Goal: Task Accomplishment & Management: Manage account settings

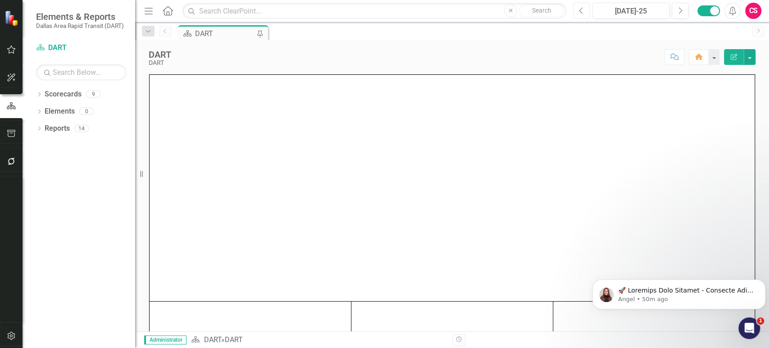
click at [576, 13] on button "Previous" at bounding box center [581, 11] width 17 height 16
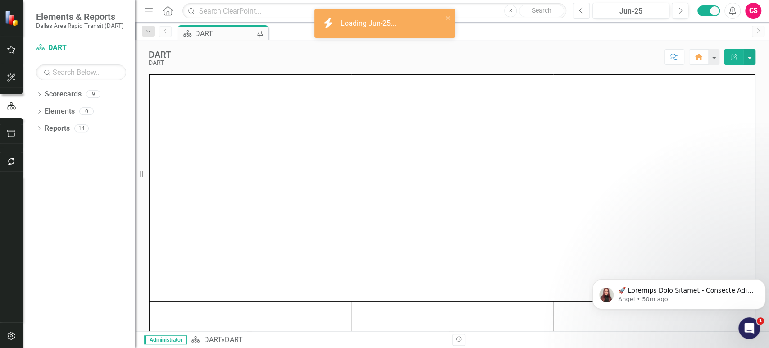
scroll to position [61, 0]
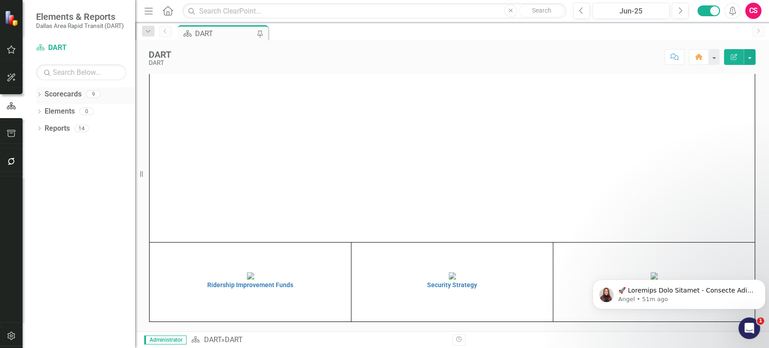
click at [38, 94] on icon "Dropdown" at bounding box center [39, 95] width 6 height 5
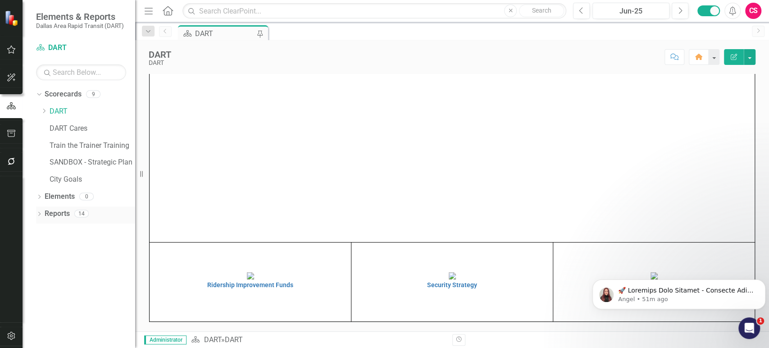
click at [40, 213] on icon at bounding box center [39, 214] width 2 height 4
click at [44, 108] on div "Dropdown" at bounding box center [44, 112] width 7 height 8
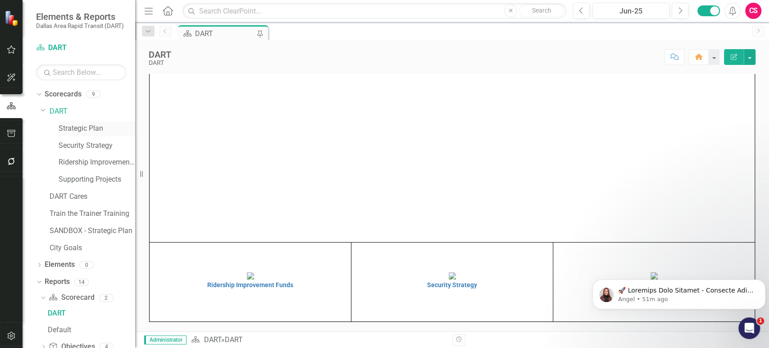
click at [83, 129] on link "Strategic Plan" at bounding box center [97, 128] width 77 height 10
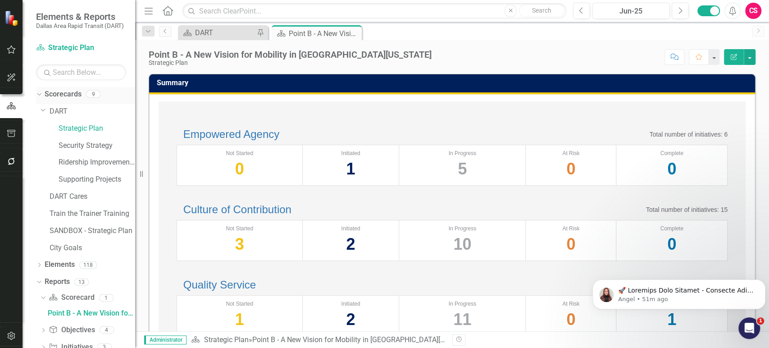
click at [40, 93] on icon "Dropdown" at bounding box center [38, 94] width 5 height 6
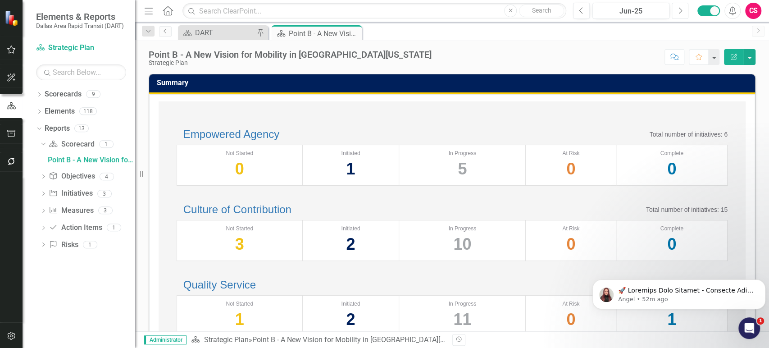
click at [682, 9] on icon "Next" at bounding box center [680, 11] width 5 height 8
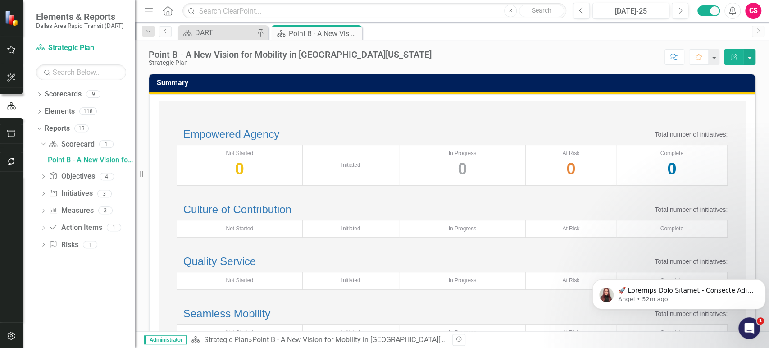
click at [49, 302] on div "Dropdown Scorecards 9 Dropdown DART Strategic Plan Security Strategy Ridership …" at bounding box center [79, 217] width 113 height 261
click at [252, 140] on link "Empowered Agency" at bounding box center [231, 134] width 96 height 12
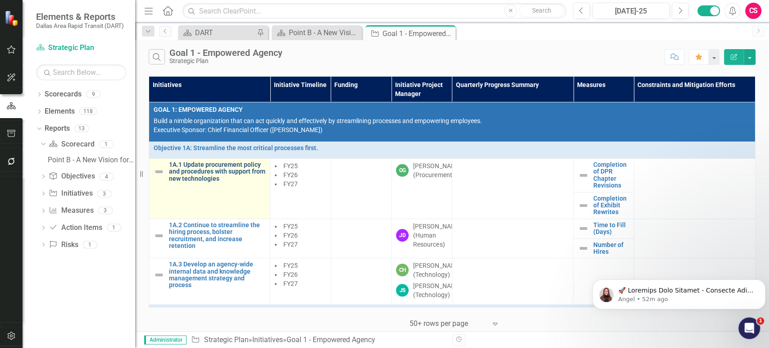
click at [199, 176] on link "1A.1 Update procurement policy and procedures with support from new technologies" at bounding box center [217, 171] width 96 height 21
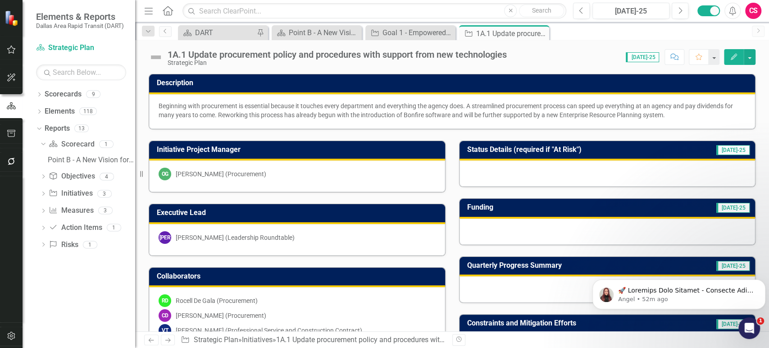
click at [733, 58] on icon "button" at bounding box center [734, 57] width 6 height 6
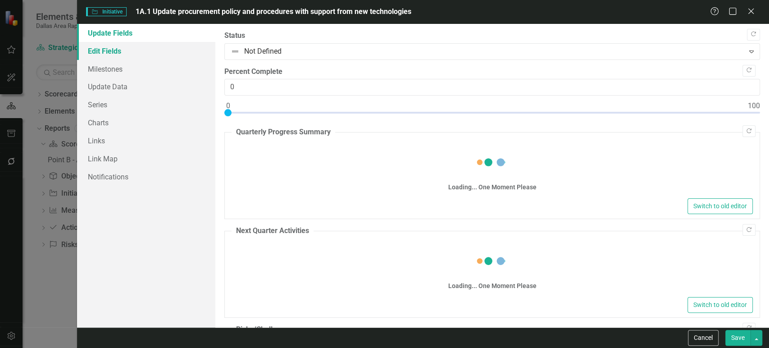
click at [170, 52] on link "Edit Fields" at bounding box center [146, 51] width 138 height 18
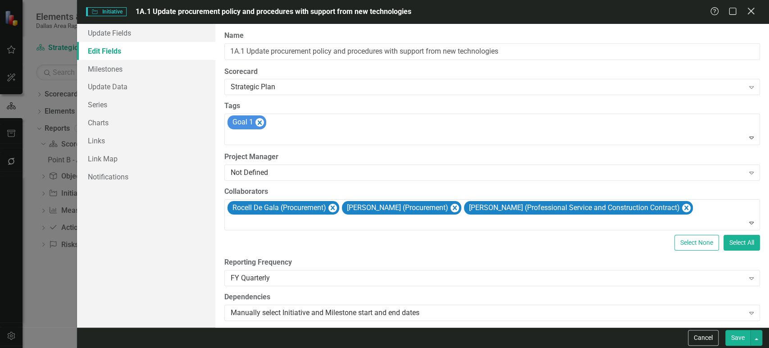
click at [748, 14] on icon at bounding box center [750, 11] width 7 height 7
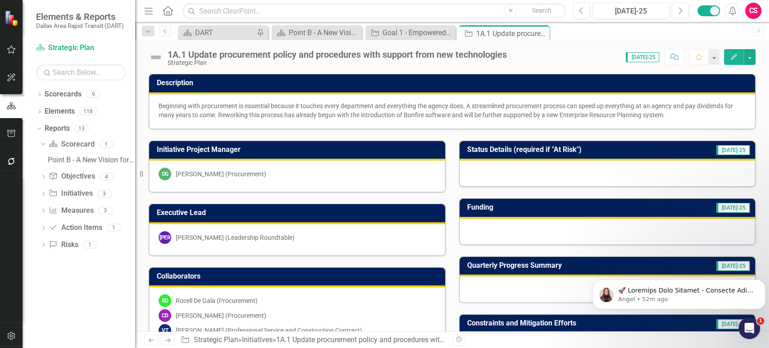
click at [15, 333] on icon "button" at bounding box center [11, 335] width 9 height 7
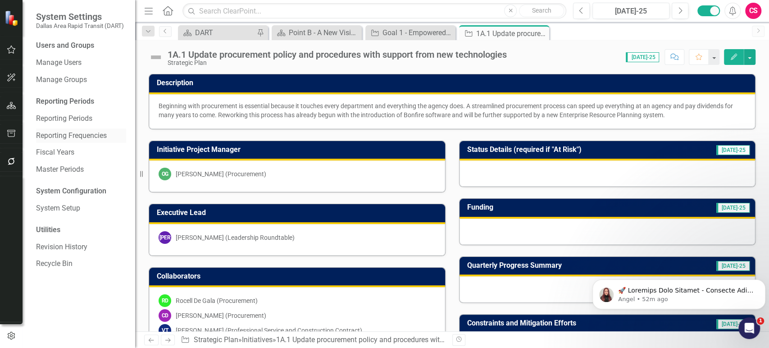
click at [73, 132] on link "Reporting Frequencies" at bounding box center [81, 136] width 90 height 10
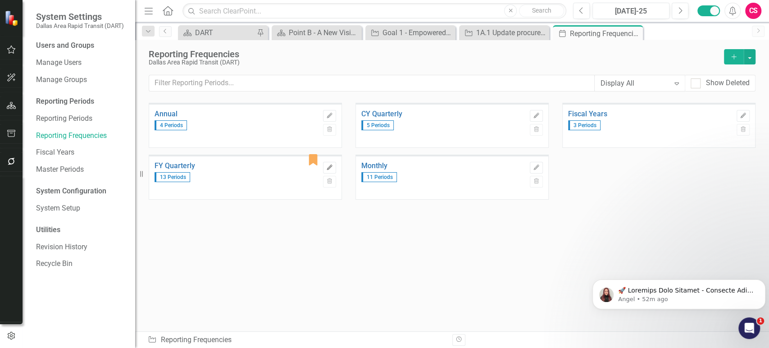
click at [332, 164] on button "Edit" at bounding box center [329, 168] width 13 height 12
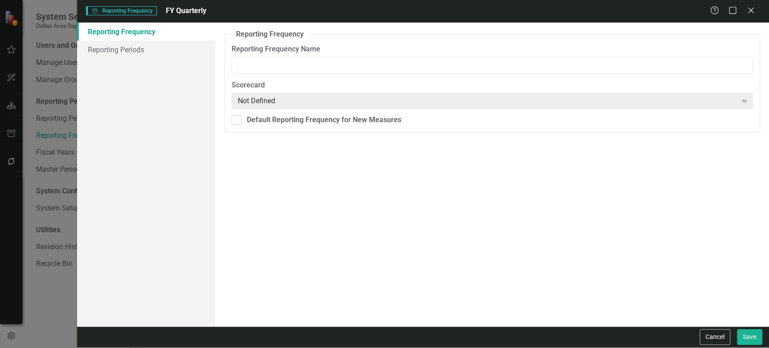
type input "FY Quarterly"
checkbox input "true"
click at [152, 47] on link "Reporting Periods" at bounding box center [146, 50] width 138 height 18
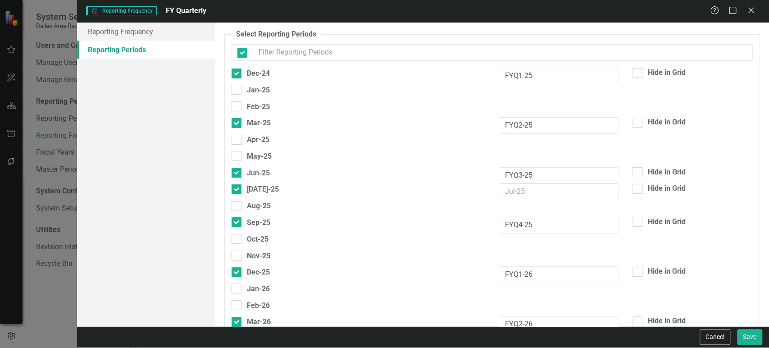
checkbox input "false"
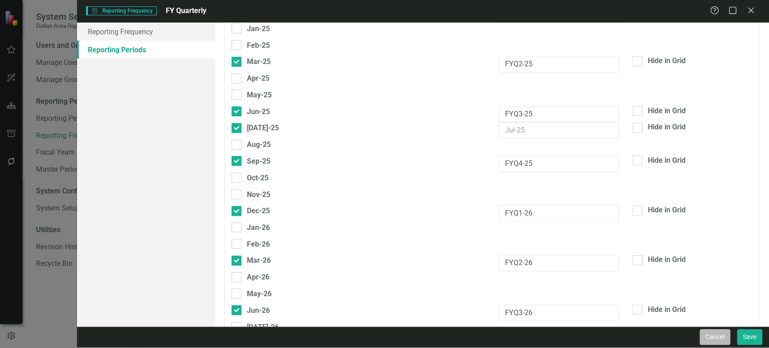
click at [708, 335] on button "Cancel" at bounding box center [715, 337] width 31 height 16
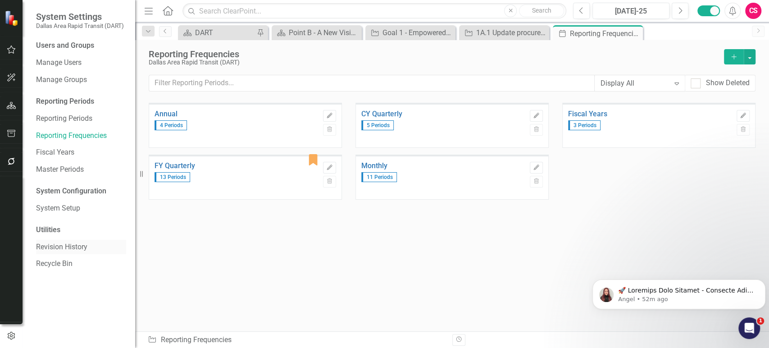
click at [75, 250] on link "Revision History" at bounding box center [81, 247] width 90 height 10
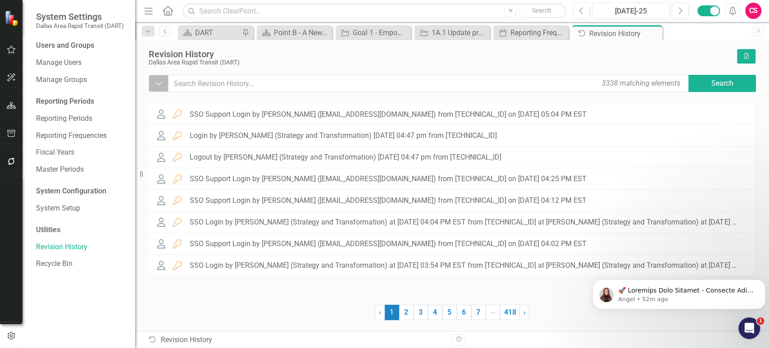
click at [157, 87] on icon "Dropdown" at bounding box center [159, 83] width 8 height 9
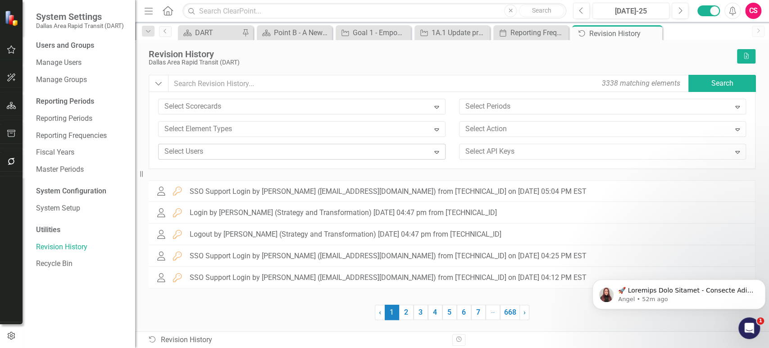
click at [207, 154] on div at bounding box center [295, 152] width 268 height 12
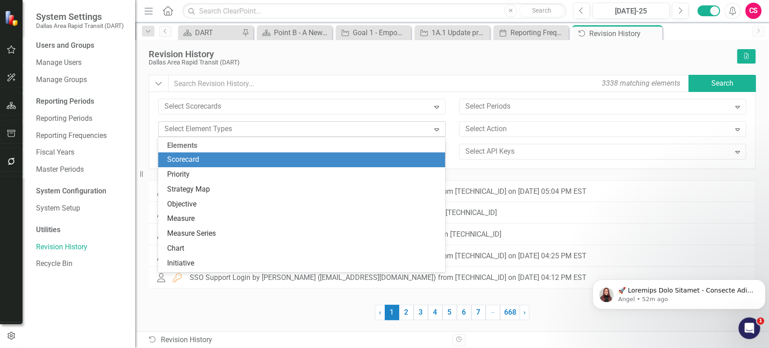
click at [236, 126] on div at bounding box center [295, 129] width 268 height 12
click at [498, 131] on div at bounding box center [596, 129] width 268 height 12
click at [368, 130] on div at bounding box center [295, 129] width 268 height 12
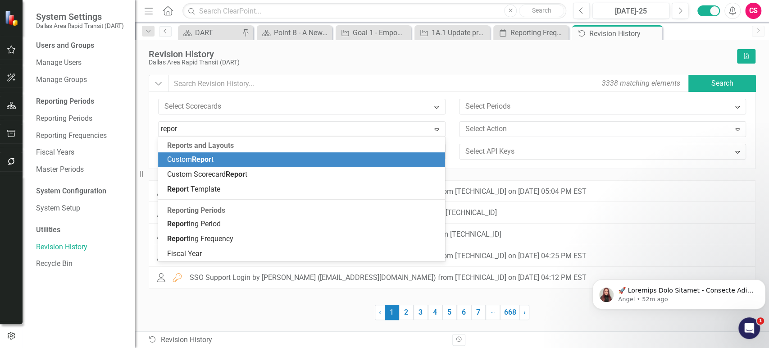
type input "report"
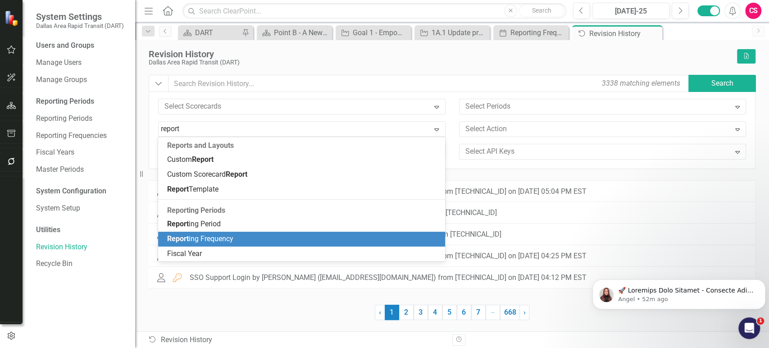
click at [214, 236] on span "Report ing Frequency" at bounding box center [200, 238] width 66 height 9
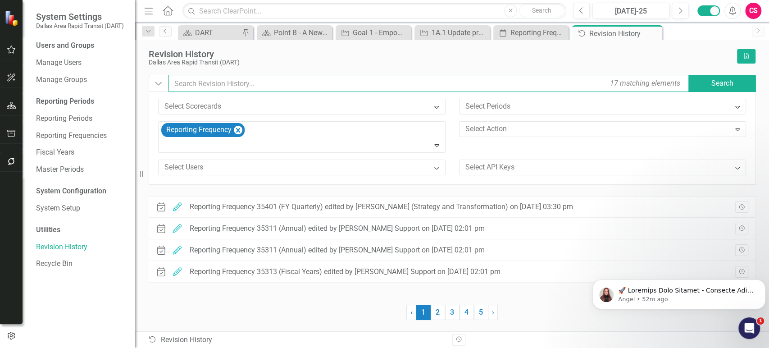
click at [230, 86] on input "text" at bounding box center [429, 83] width 522 height 17
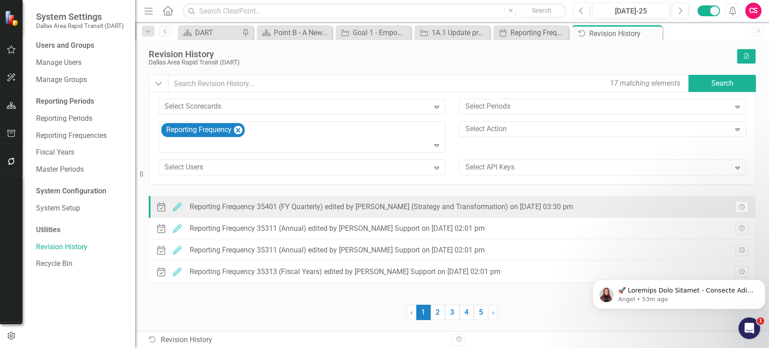
click at [371, 213] on div "Period Group Edited Reporting Frequency 35401 (FY Quarterly) edited by Stephani…" at bounding box center [366, 207] width 422 height 14
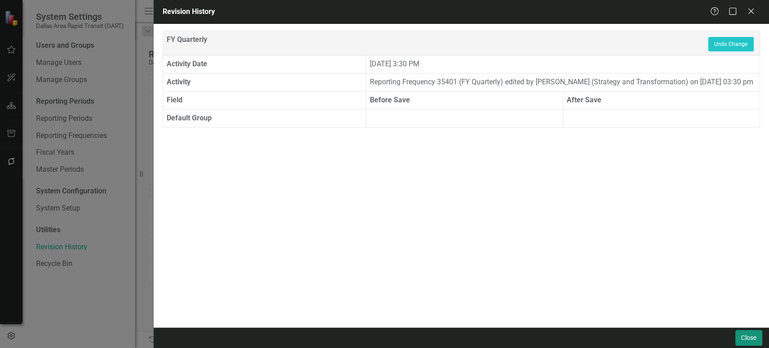
click at [746, 342] on button "Close" at bounding box center [748, 338] width 27 height 16
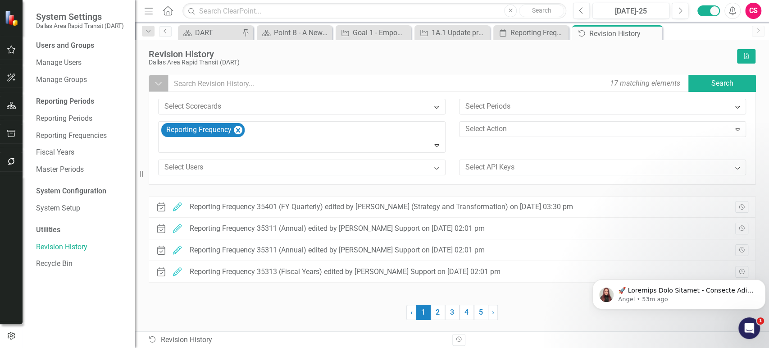
click at [156, 82] on icon "Dropdown" at bounding box center [159, 83] width 8 height 9
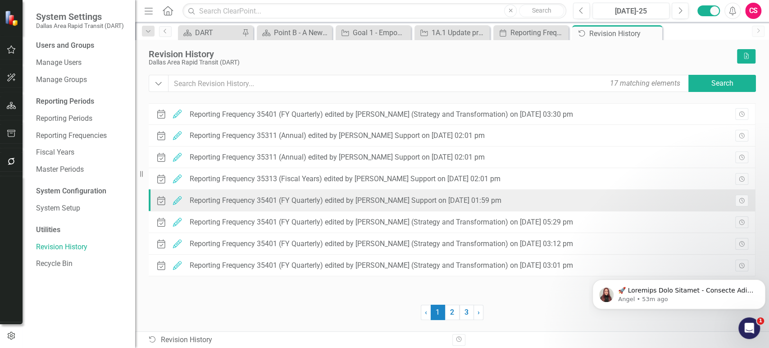
click at [325, 200] on div "Reporting Frequency 35401 (FY Quarterly) edited by ClearPoint Support on 05/06/…" at bounding box center [346, 200] width 312 height 8
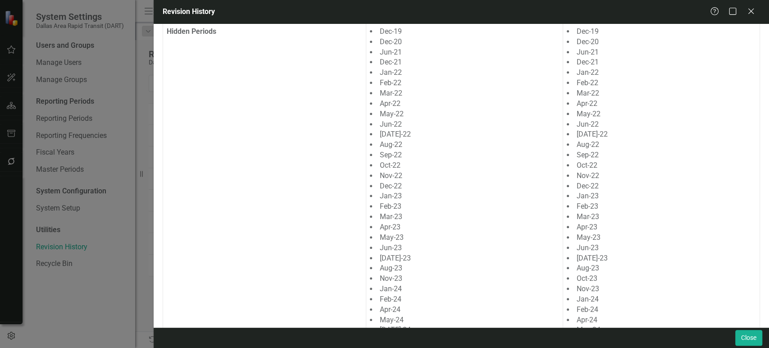
scroll to position [51, 0]
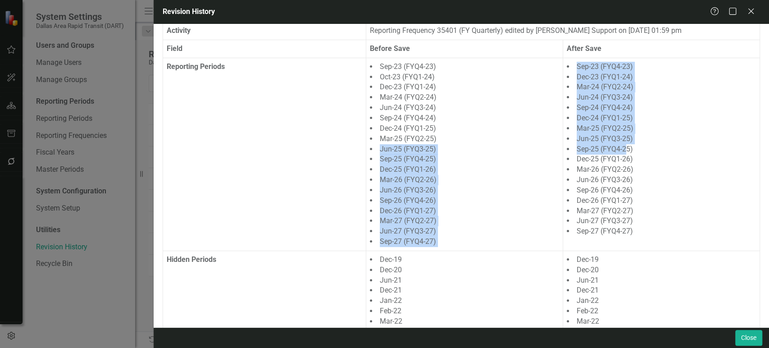
drag, startPoint x: 379, startPoint y: 147, endPoint x: 623, endPoint y: 150, distance: 244.6
click at [623, 150] on tr "Reporting Periods Sep-23 (FYQ4-23) Oct-23 (FYQ1-24) Dec-23 (FYQ1-24) Mar-24 (FY…" at bounding box center [461, 154] width 597 height 193
click at [623, 150] on li "Sep-25 (FYQ4-25)" at bounding box center [661, 149] width 189 height 10
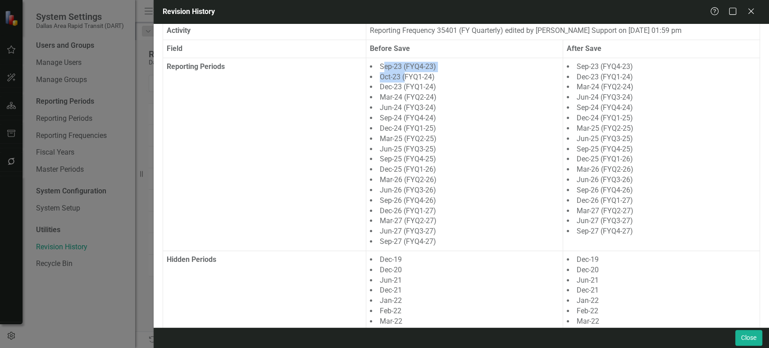
drag, startPoint x: 382, startPoint y: 70, endPoint x: 406, endPoint y: 72, distance: 24.8
click at [404, 71] on td "Sep-23 (FYQ4-23) Oct-23 (FYQ1-24) Dec-23 (FYQ1-24) Mar-24 (FYQ2-24) Jun-24 (FYQ…" at bounding box center [464, 154] width 197 height 193
click at [406, 72] on li "Oct-23 (FYQ1-24)" at bounding box center [464, 77] width 189 height 10
drag, startPoint x: 739, startPoint y: 337, endPoint x: 60, endPoint y: 38, distance: 741.3
click at [739, 337] on button "Close" at bounding box center [748, 338] width 27 height 16
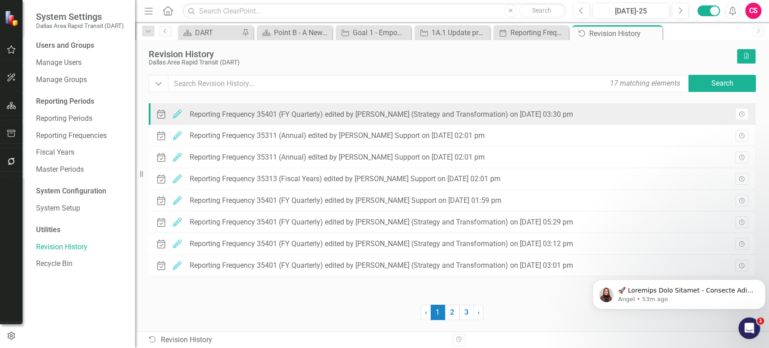
click at [411, 116] on div "Reporting Frequency 35401 (FY Quarterly) edited by Stephanie Schuchert (Strateg…" at bounding box center [381, 114] width 383 height 8
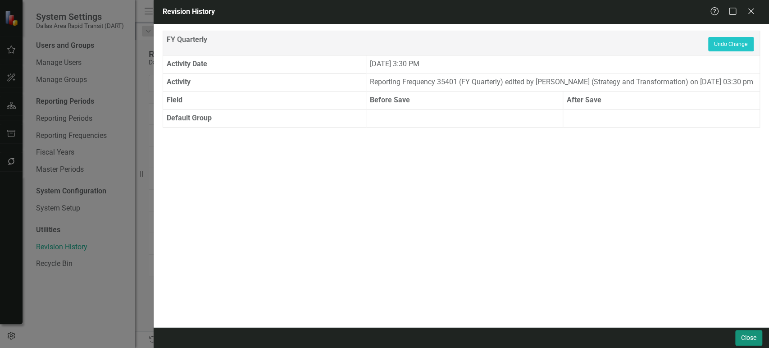
click at [745, 336] on button "Close" at bounding box center [748, 338] width 27 height 16
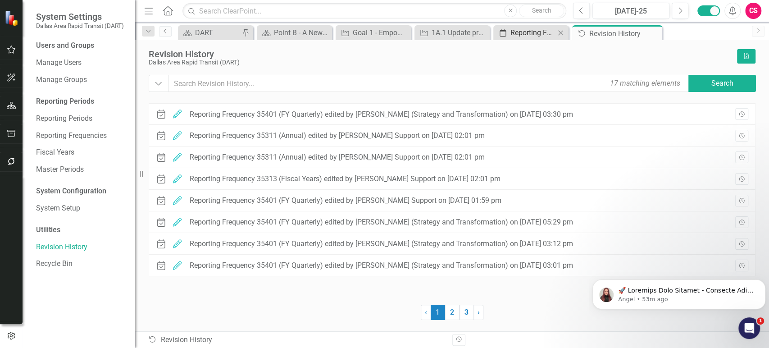
click at [528, 34] on div "Reporting Frequencies" at bounding box center [532, 32] width 45 height 11
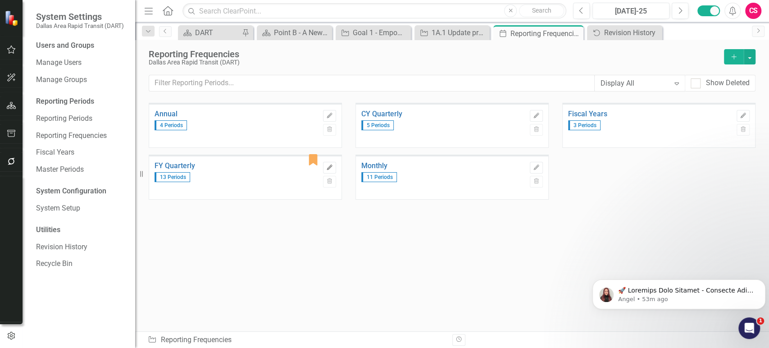
click at [329, 164] on button "Edit" at bounding box center [329, 168] width 13 height 12
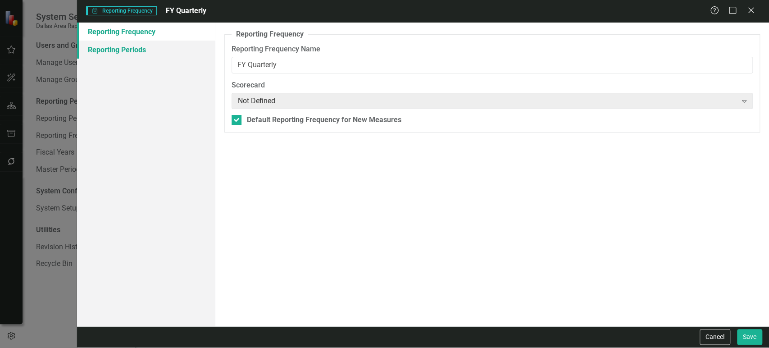
click at [145, 52] on link "Reporting Periods" at bounding box center [146, 50] width 138 height 18
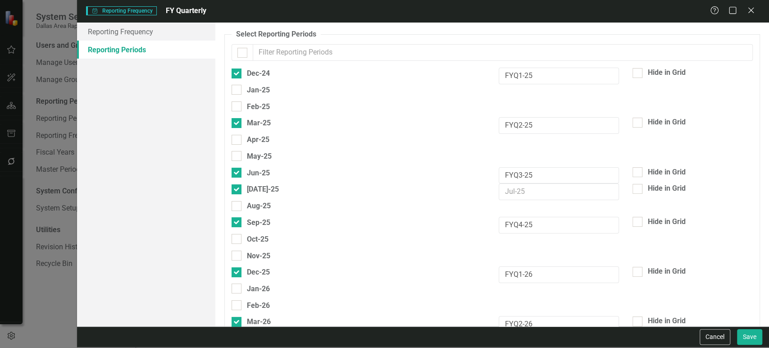
drag, startPoint x: 743, startPoint y: 202, endPoint x: 729, endPoint y: 200, distance: 14.1
click at [742, 202] on div "Aug-25" at bounding box center [492, 208] width 535 height 17
click at [242, 188] on div "[DATE]-25" at bounding box center [255, 188] width 47 height 11
click at [237, 188] on input "[DATE]-25" at bounding box center [235, 187] width 6 height 6
checkbox input "false"
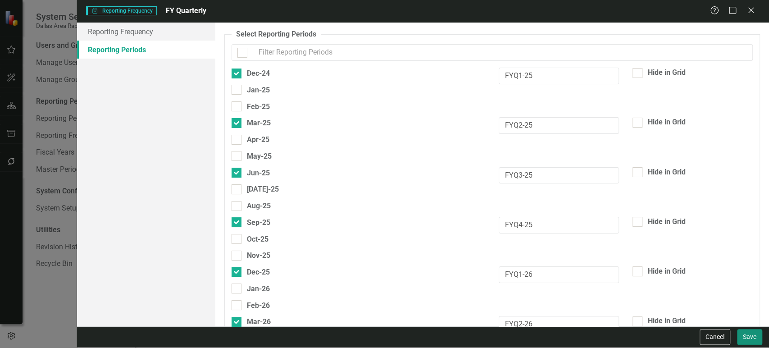
click at [741, 340] on button "Save" at bounding box center [749, 337] width 25 height 16
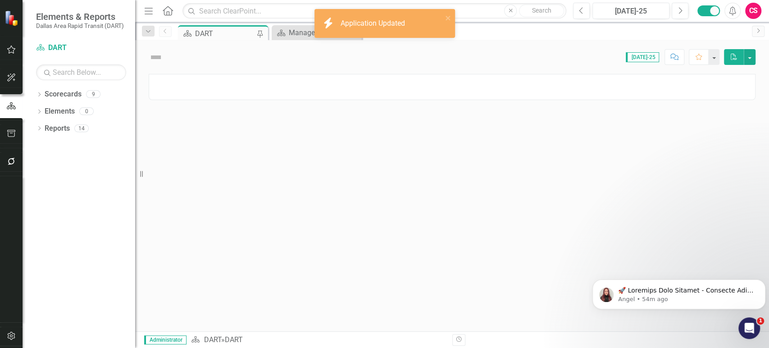
click at [10, 334] on icon "button" at bounding box center [11, 335] width 9 height 7
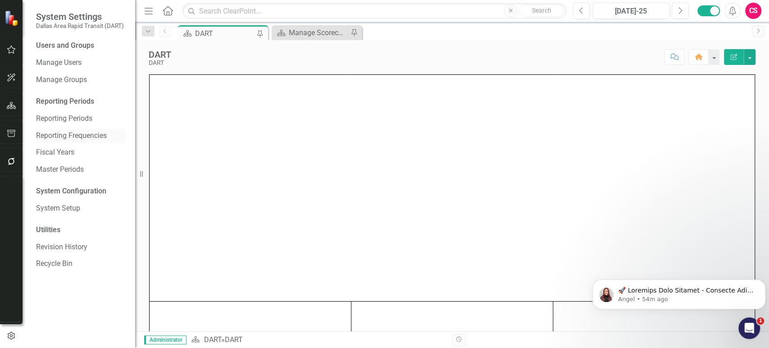
click at [58, 140] on link "Reporting Frequencies" at bounding box center [81, 136] width 90 height 10
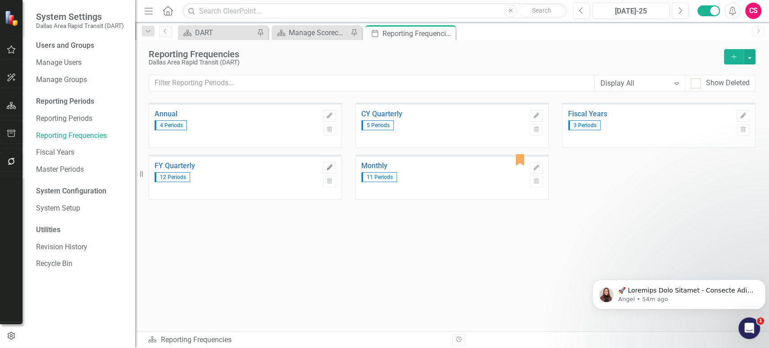
click at [327, 165] on icon "Edit" at bounding box center [329, 167] width 7 height 5
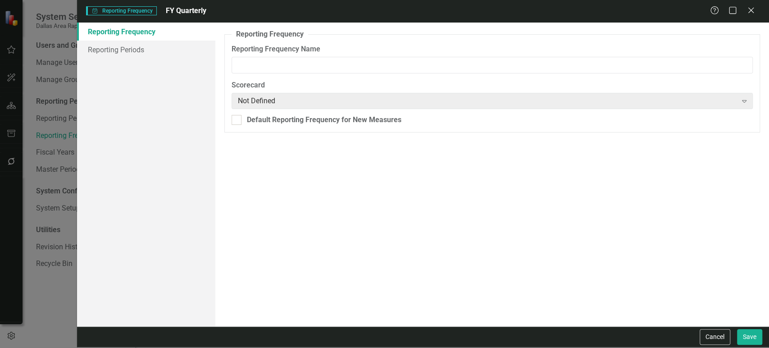
type input "FY Quarterly"
drag, startPoint x: 139, startPoint y: 46, endPoint x: 158, endPoint y: 51, distance: 19.1
click at [139, 47] on link "Reporting Periods" at bounding box center [146, 50] width 138 height 18
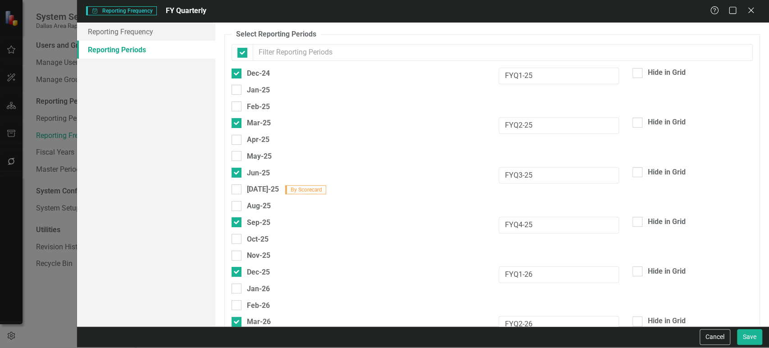
checkbox input "false"
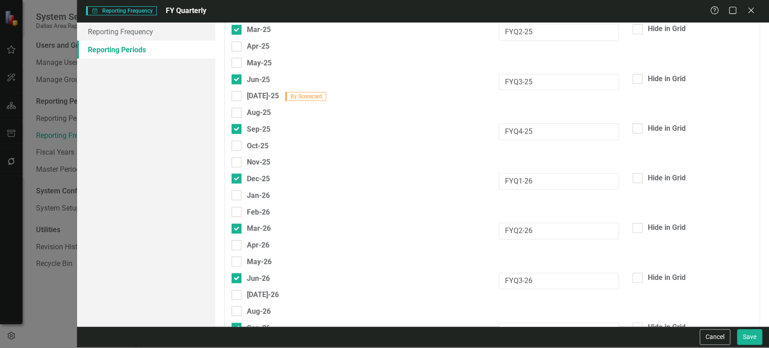
scroll to position [96, 0]
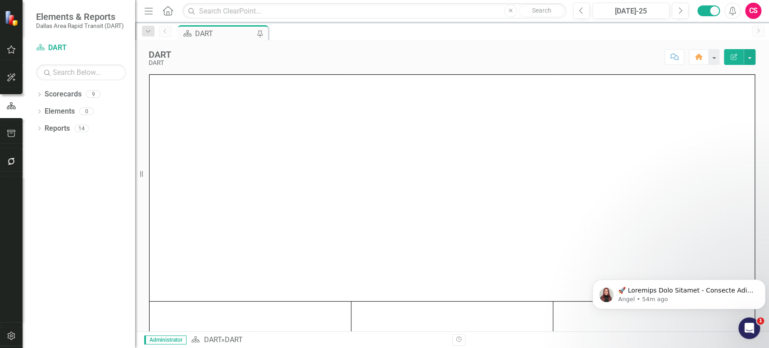
scroll to position [61, 0]
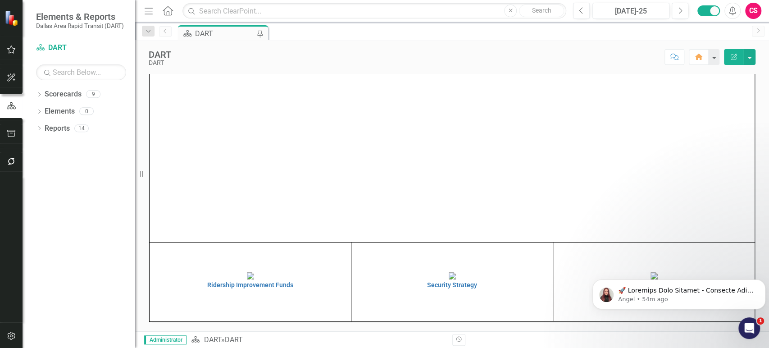
click at [9, 313] on button "button" at bounding box center [11, 336] width 20 height 19
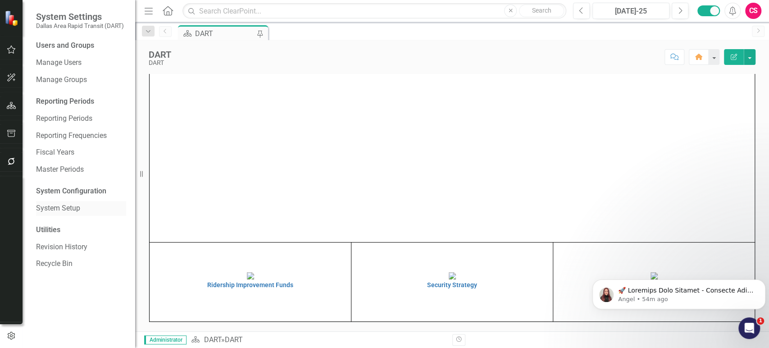
click at [62, 203] on link "System Setup" at bounding box center [81, 208] width 90 height 10
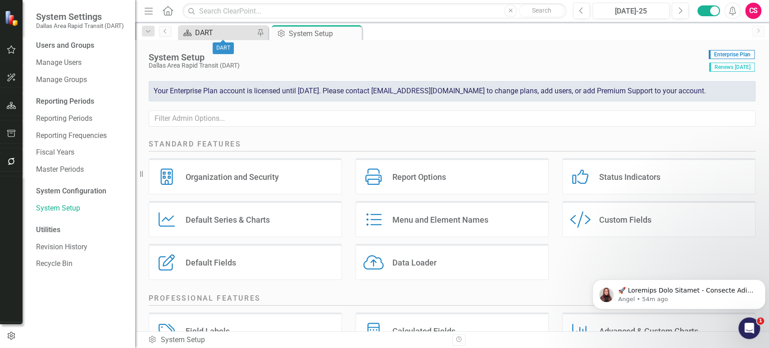
click at [200, 32] on div "DART" at bounding box center [224, 32] width 59 height 11
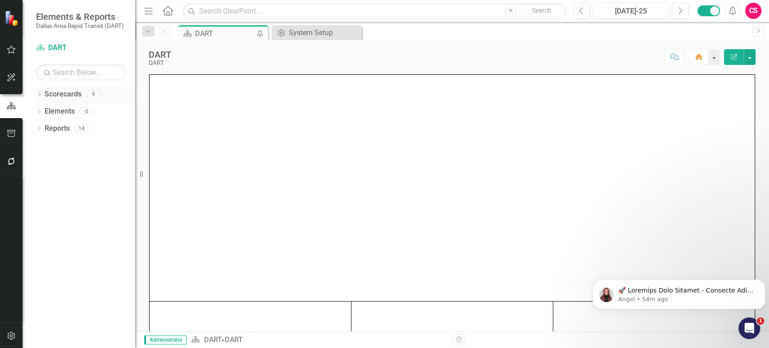
click at [40, 94] on icon "Dropdown" at bounding box center [39, 95] width 6 height 5
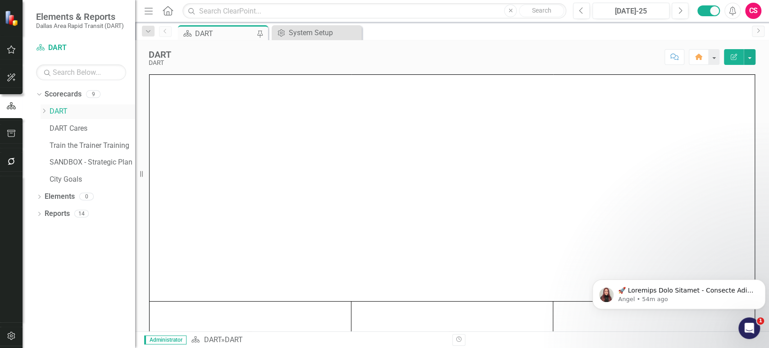
click at [41, 112] on icon "Dropdown" at bounding box center [44, 110] width 7 height 5
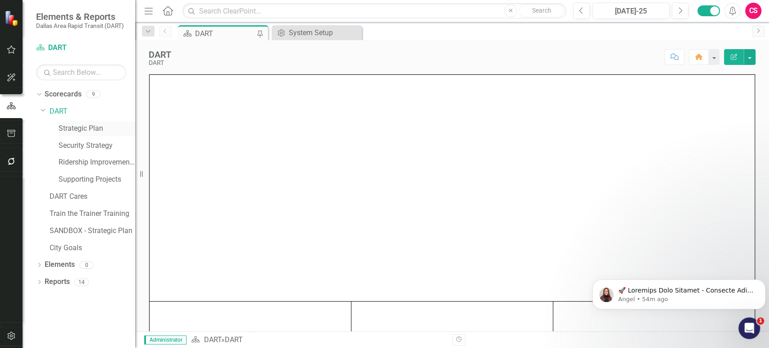
click at [83, 129] on link "Strategic Plan" at bounding box center [97, 128] width 77 height 10
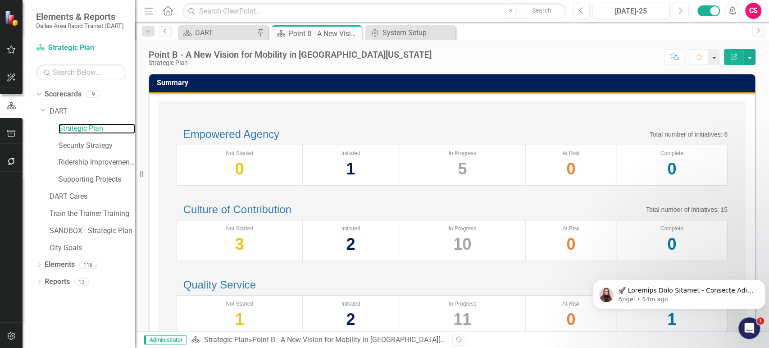
scroll to position [393, 0]
